Goal: Task Accomplishment & Management: Manage account settings

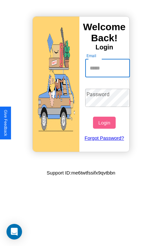
click at [108, 68] on input "Email" at bounding box center [107, 68] width 45 height 18
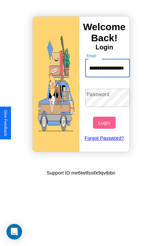
scroll to position [0, 35]
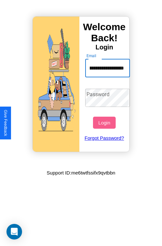
type input "**********"
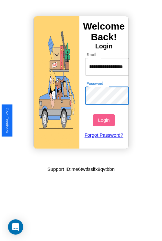
scroll to position [0, 0]
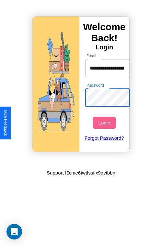
click at [105, 122] on button "Login" at bounding box center [104, 123] width 22 height 12
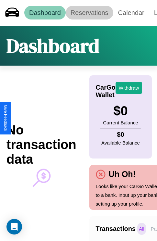
click at [90, 13] on link "Reservations" at bounding box center [90, 13] width 48 height 14
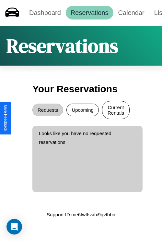
click at [116, 111] on button "Current Rentals" at bounding box center [116, 110] width 28 height 18
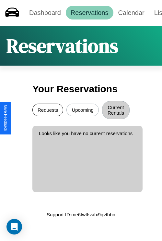
click at [48, 111] on button "Requests" at bounding box center [47, 110] width 31 height 13
